Goal: Task Accomplishment & Management: Use online tool/utility

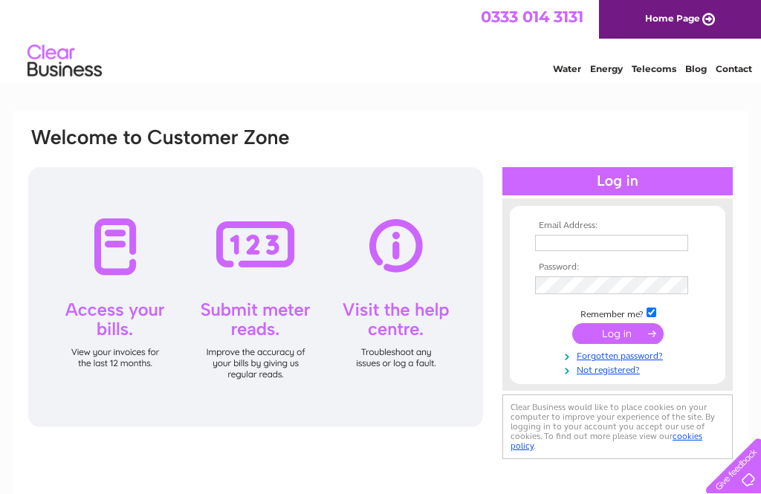
click at [589, 238] on input "text" at bounding box center [611, 243] width 153 height 16
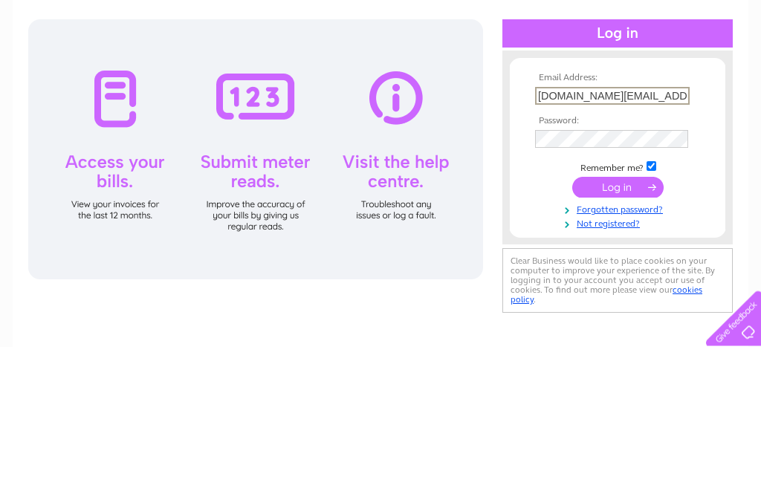
type input "[DOMAIN_NAME][EMAIL_ADDRESS][DOMAIN_NAME]"
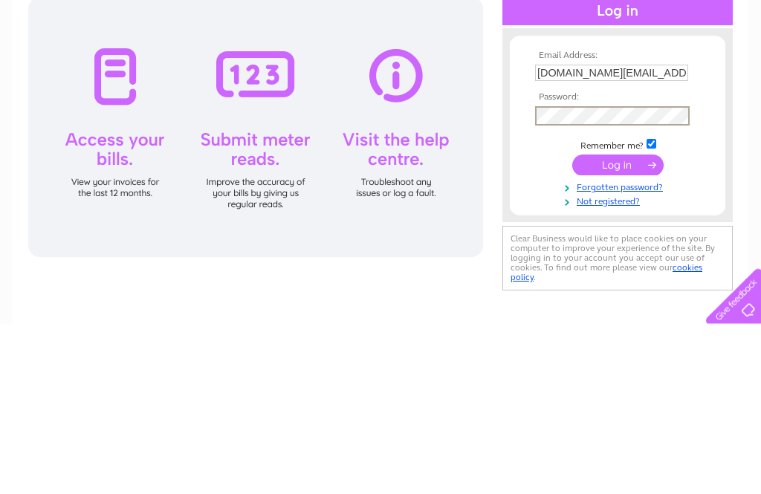
click at [608, 325] on input "submit" at bounding box center [617, 335] width 91 height 21
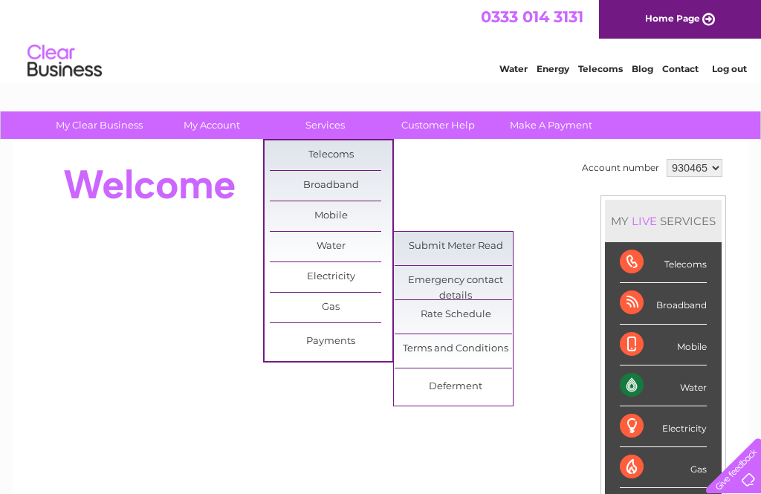
click at [495, 243] on link "Submit Meter Read" at bounding box center [455, 247] width 123 height 30
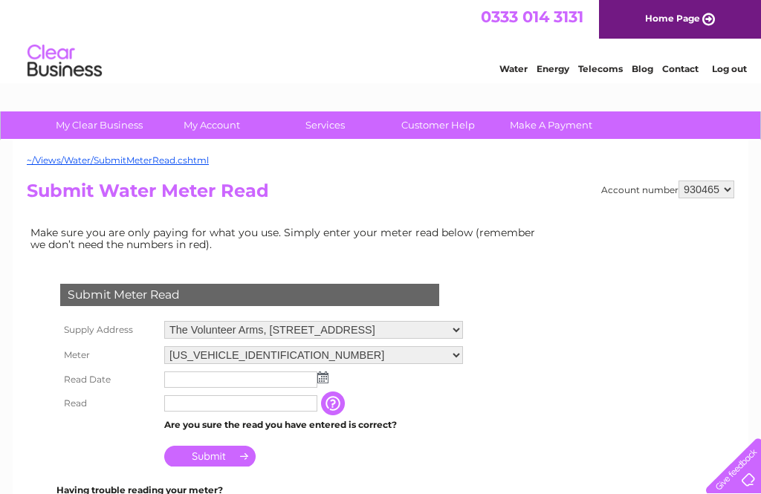
click at [322, 381] on img at bounding box center [322, 377] width 11 height 12
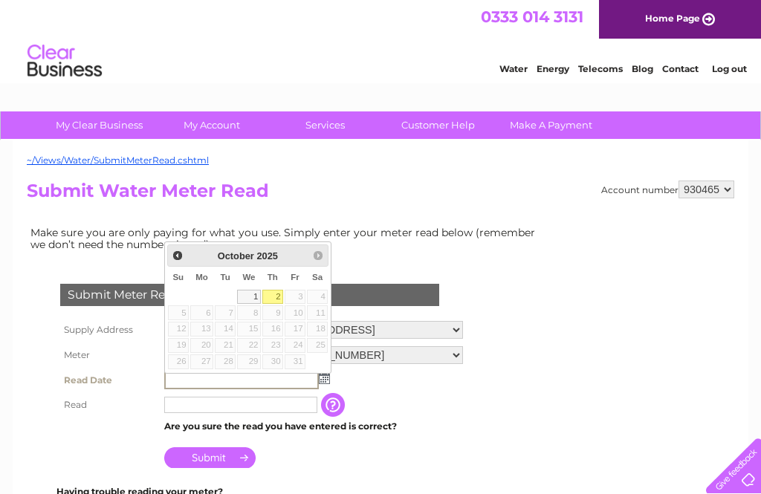
click at [278, 297] on link "2" at bounding box center [272, 297] width 21 height 15
type input "[DATE]"
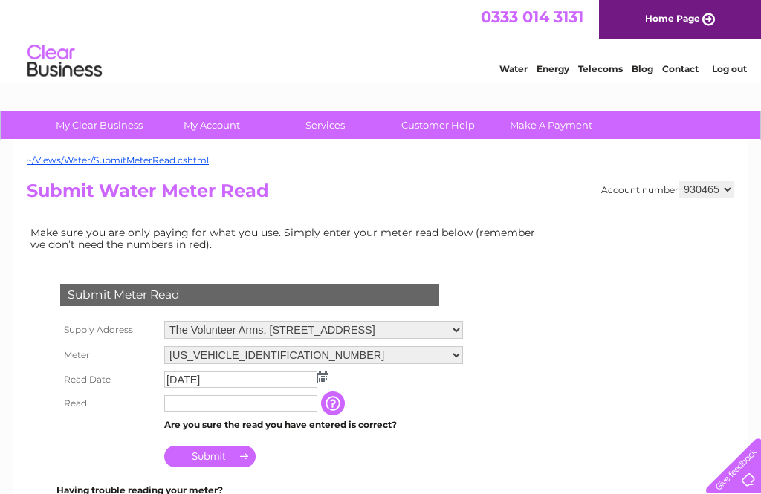
click at [273, 409] on input "text" at bounding box center [240, 403] width 153 height 16
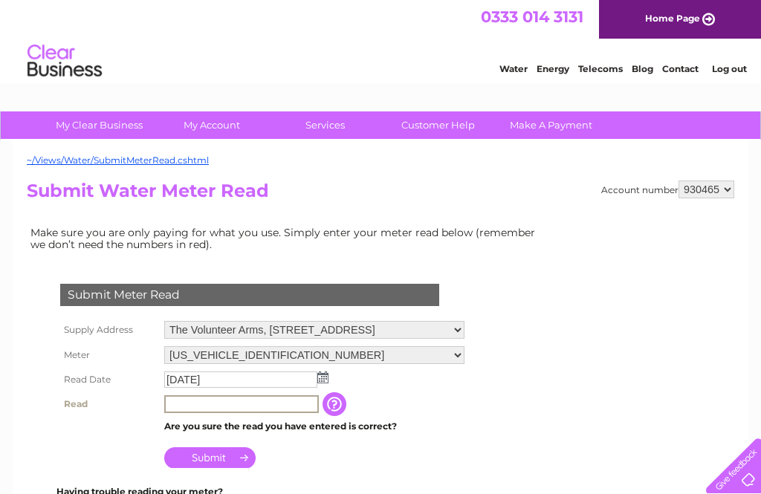
scroll to position [8, 0]
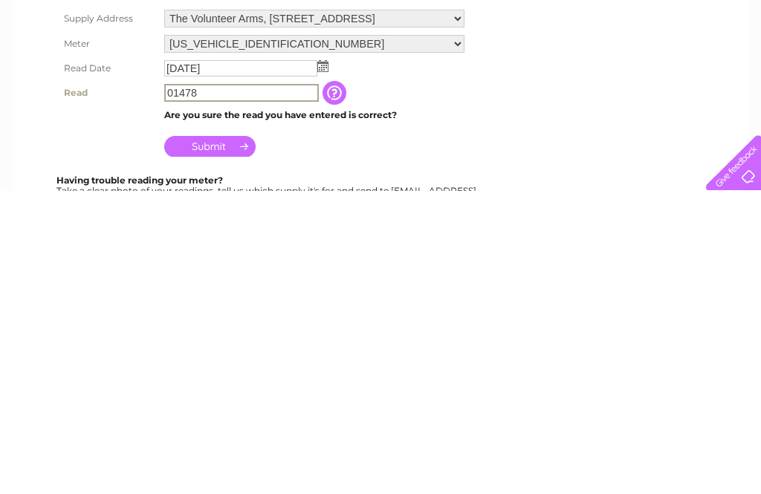
type input "01478"
click at [218, 439] on input "Submit" at bounding box center [209, 449] width 91 height 21
